Goal: Information Seeking & Learning: Learn about a topic

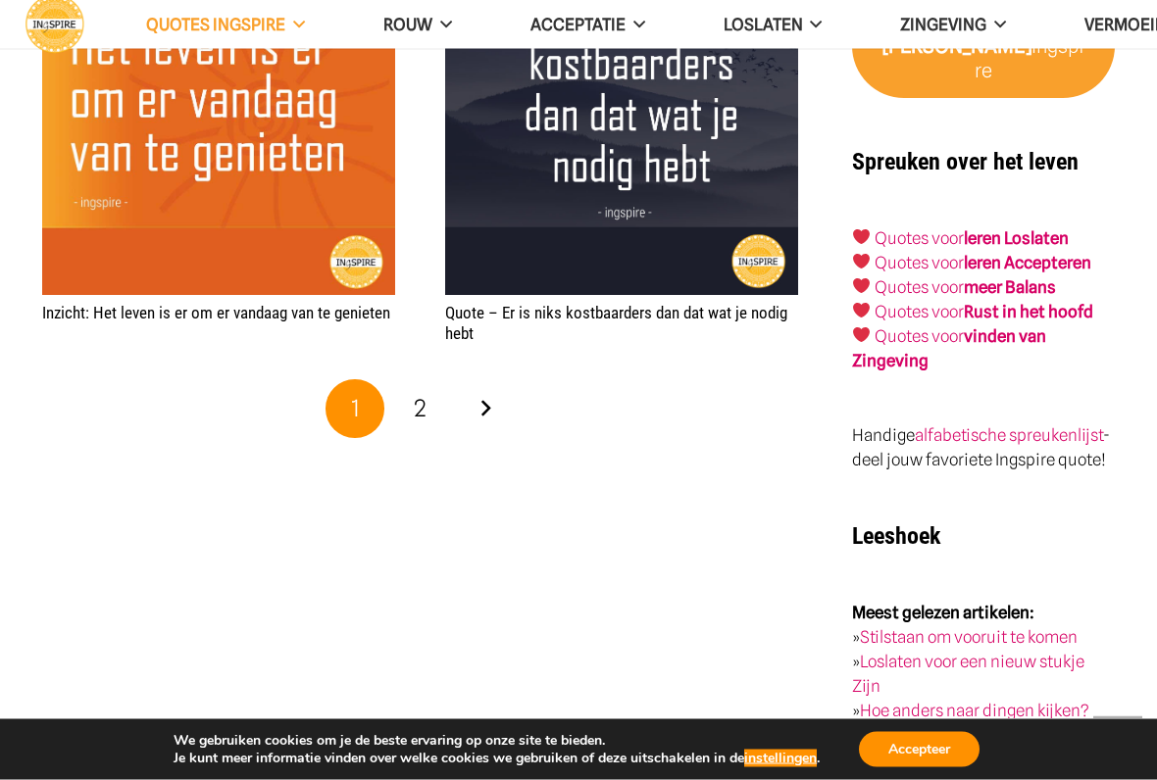
scroll to position [3156, 0]
click at [436, 406] on link "2" at bounding box center [420, 408] width 59 height 59
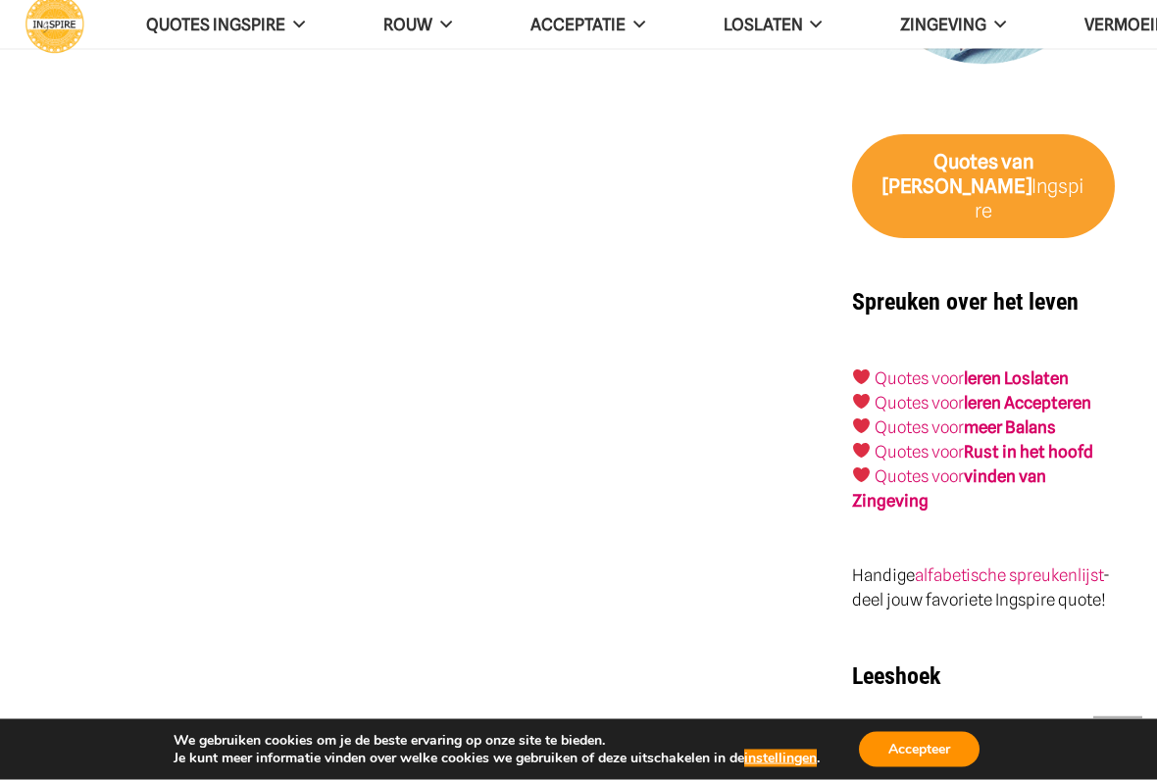
scroll to position [3017, 0]
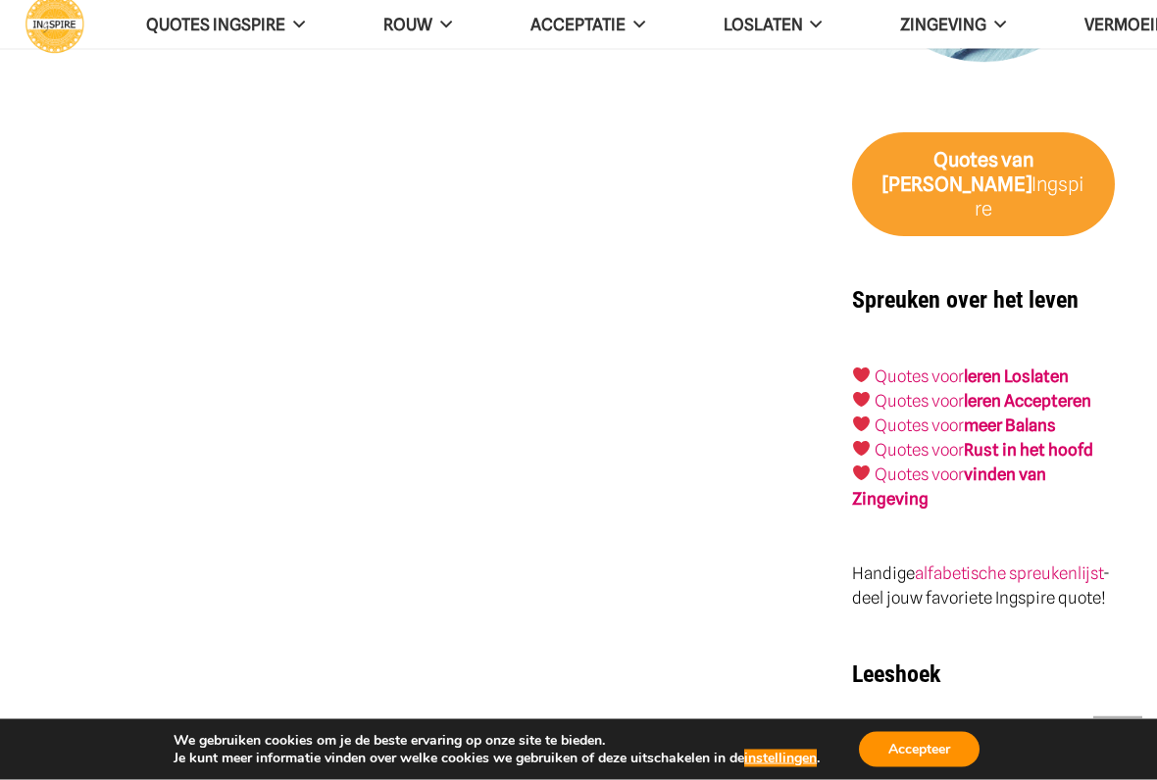
click at [1066, 368] on link "leren Loslaten" at bounding box center [1016, 378] width 105 height 20
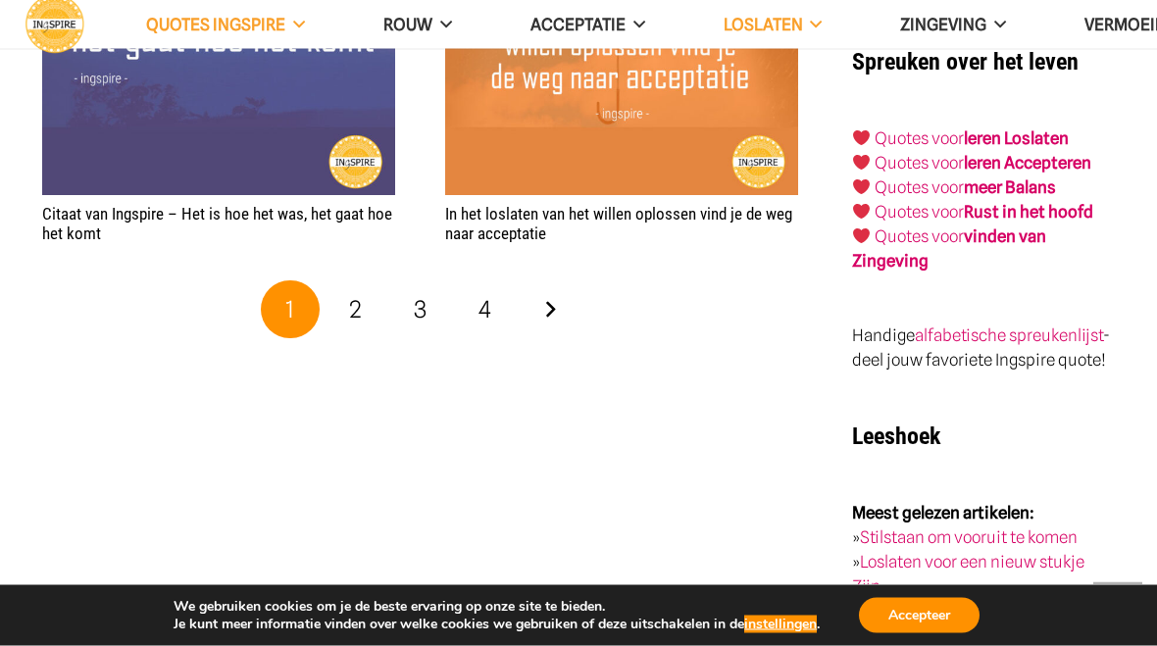
scroll to position [3812, 0]
click at [358, 304] on span "2" at bounding box center [355, 309] width 13 height 28
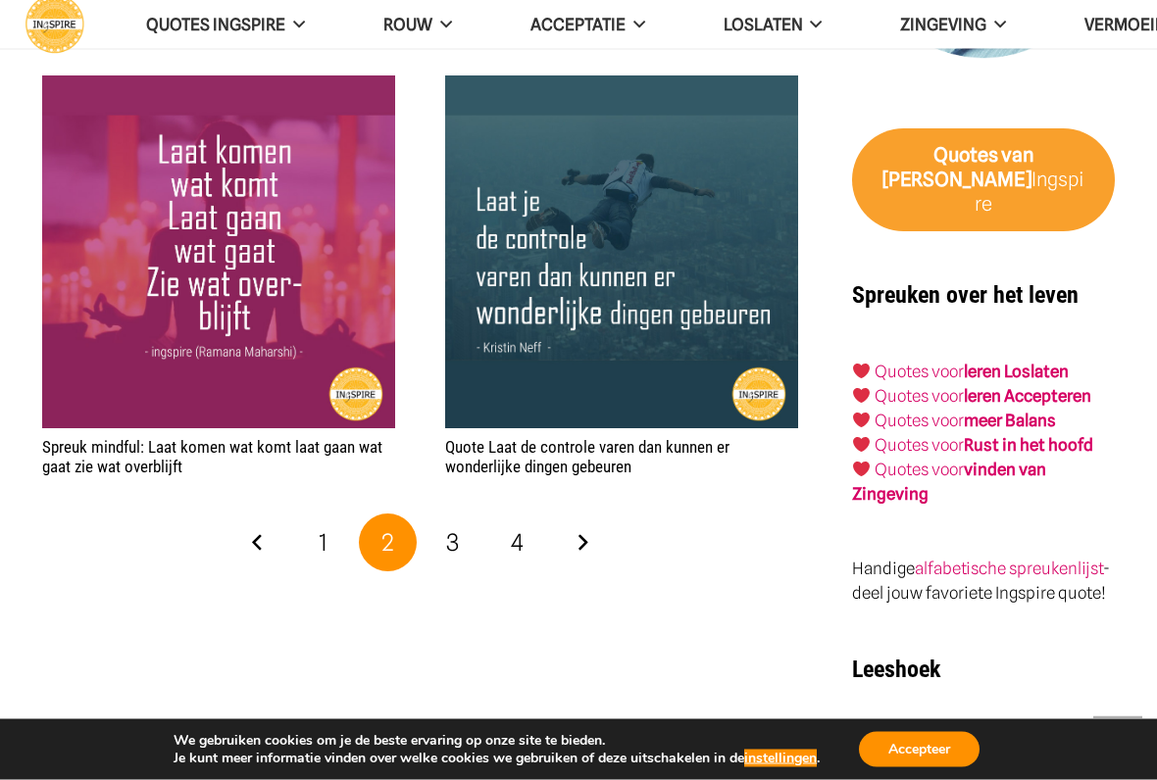
scroll to position [3574, 0]
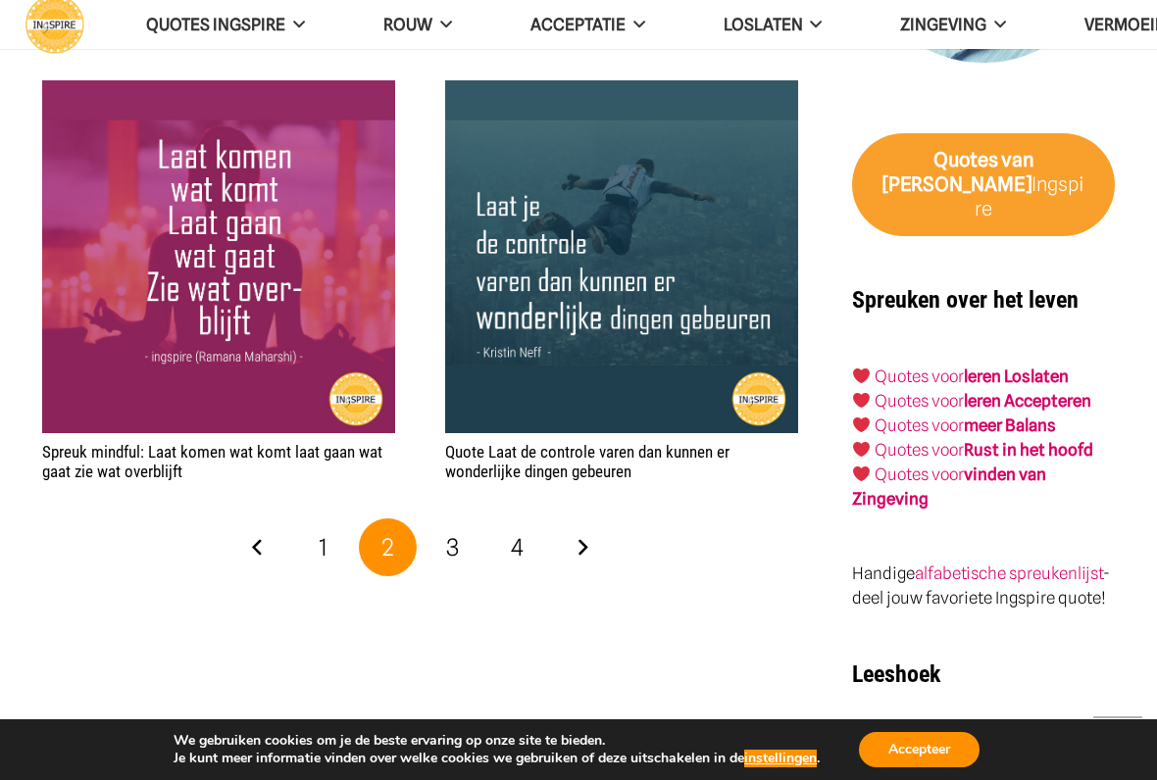
click at [442, 561] on link "3" at bounding box center [453, 548] width 59 height 59
click at [459, 533] on span "3" at bounding box center [452, 547] width 13 height 28
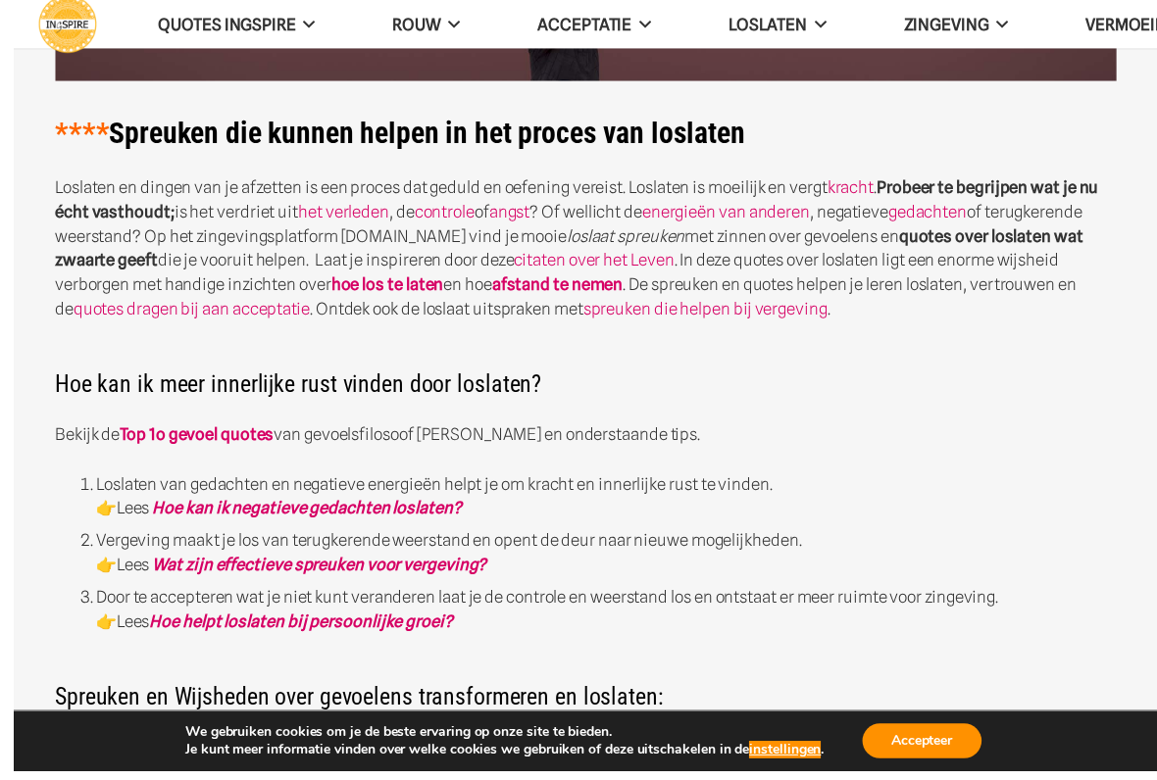
scroll to position [415, 0]
